Goal: Transaction & Acquisition: Book appointment/travel/reservation

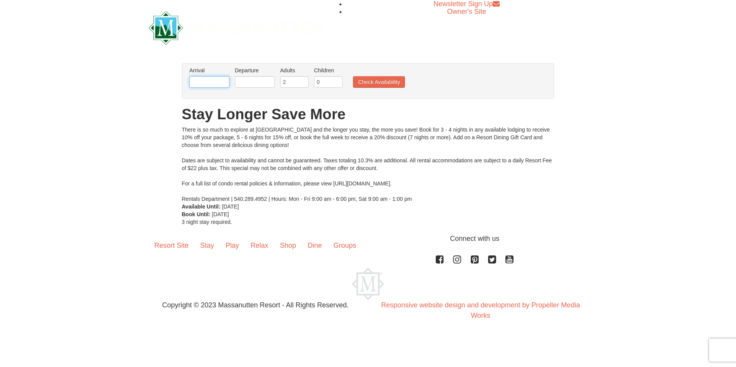
click at [212, 82] on input "text" at bounding box center [209, 82] width 40 height 12
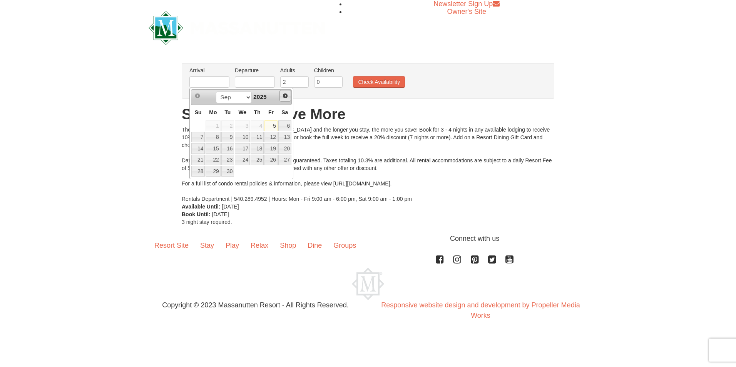
click at [285, 94] on span "Next" at bounding box center [285, 96] width 6 height 6
click at [215, 176] on link "29" at bounding box center [213, 171] width 15 height 11
type input "[DATE]"
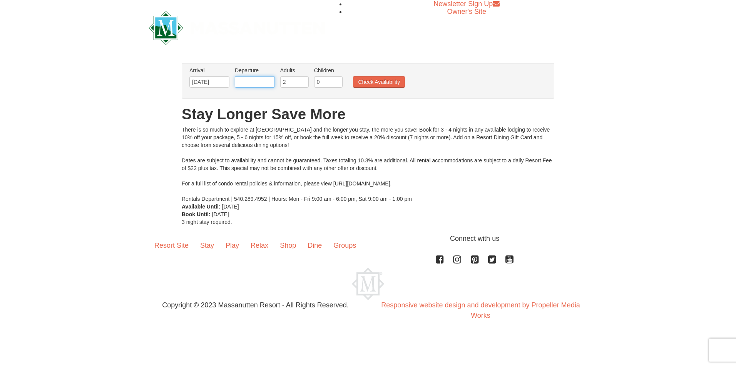
click at [263, 79] on input "text" at bounding box center [255, 82] width 40 height 12
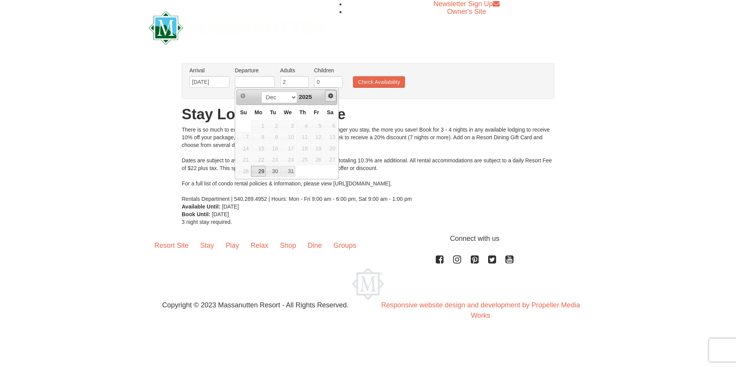
click at [330, 96] on span "Next" at bounding box center [331, 96] width 6 height 6
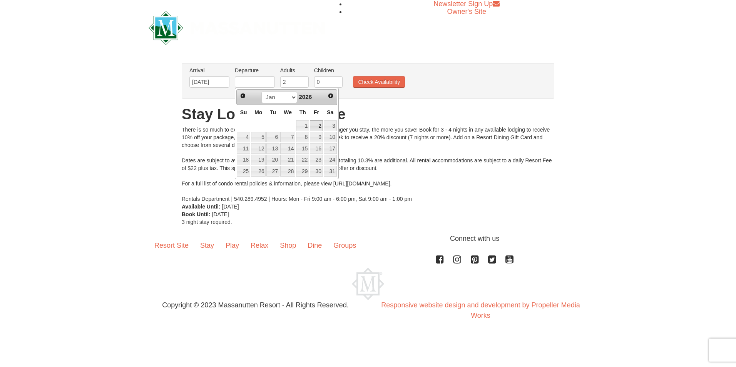
click at [316, 124] on link "2" at bounding box center [316, 126] width 13 height 11
type input "[DATE]"
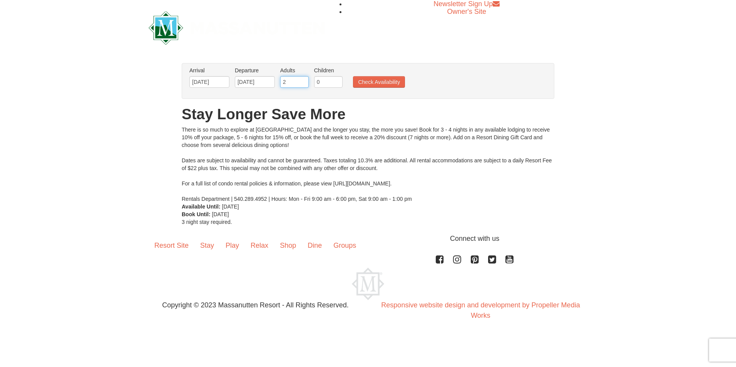
click at [290, 77] on input "2" at bounding box center [294, 82] width 28 height 12
type input "1"
click at [319, 82] on input "0" at bounding box center [328, 82] width 28 height 12
type input "5"
click at [390, 83] on button "Check Availability" at bounding box center [379, 82] width 52 height 12
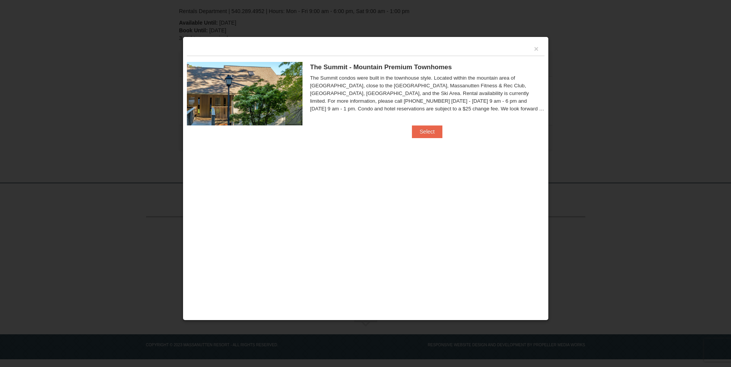
scroll to position [169, 0]
click at [536, 48] on button "×" at bounding box center [536, 49] width 5 height 8
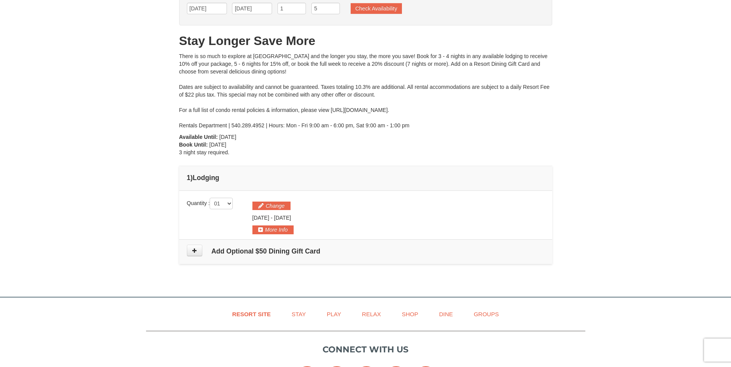
scroll to position [54, 0]
